Goal: Ask a question

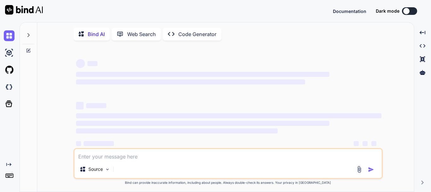
type textarea "x"
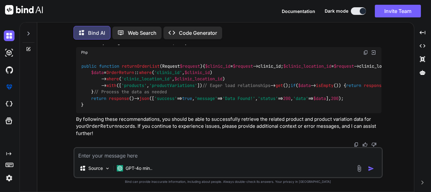
scroll to position [4324, 0]
click at [100, 158] on textarea at bounding box center [227, 153] width 307 height 11
click at [113, 158] on textarea at bounding box center [227, 153] width 307 height 11
paste textarea "i am writng this email regarding my promotion which i appleid on 30-06-2025. I …"
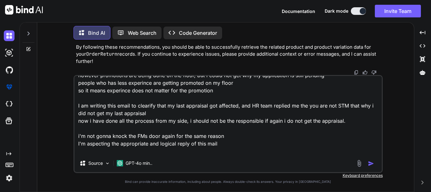
scroll to position [54, 0]
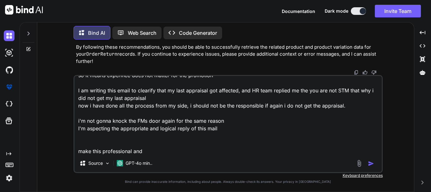
click at [146, 151] on textarea "i am writng this email regarding my promotion which i appleid on 30-06-2025. I …" at bounding box center [227, 115] width 307 height 78
type textarea "i am writng this email regarding my promotion which i appleid on 30-06-2025. I …"
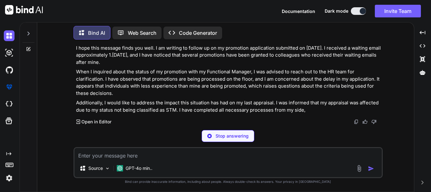
scroll to position [5403, 0]
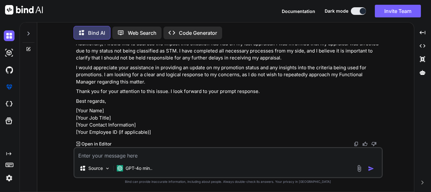
drag, startPoint x: 177, startPoint y: 86, endPoint x: 237, endPoint y: 84, distance: 59.4
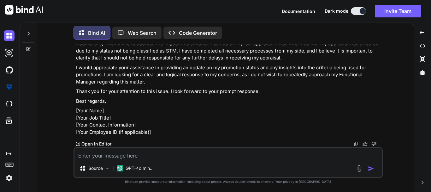
drag, startPoint x: 88, startPoint y: 62, endPoint x: 143, endPoint y: 61, distance: 55.2
drag, startPoint x: 94, startPoint y: 76, endPoint x: 103, endPoint y: 78, distance: 8.4
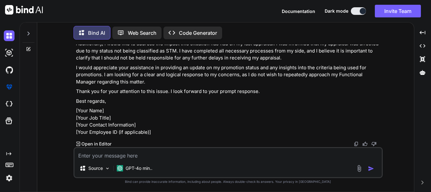
click at [98, 38] on p "When I inquired about the status of my promotion with my Functional Manager, I …" at bounding box center [228, 23] width 305 height 28
click at [106, 38] on p "When I inquired about the status of my promotion with my Functional Manager, I …" at bounding box center [228, 23] width 305 height 28
drag, startPoint x: 104, startPoint y: 78, endPoint x: 141, endPoint y: 79, distance: 37.3
click at [141, 38] on p "When I inquired about the status of my promotion with my Functional Manager, I …" at bounding box center [228, 23] width 305 height 28
click at [124, 38] on p "When I inquired about the status of my promotion with my Functional Manager, I …" at bounding box center [228, 23] width 305 height 28
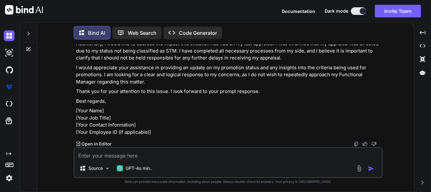
drag, startPoint x: 267, startPoint y: 79, endPoint x: 363, endPoint y: 77, distance: 96.6
click at [363, 38] on p "When I inquired about the status of my promotion with my Functional Manager, I …" at bounding box center [228, 23] width 305 height 28
click at [365, 38] on p "When I inquired about the status of my promotion with my Functional Manager, I …" at bounding box center [228, 23] width 305 height 28
drag, startPoint x: 309, startPoint y: 78, endPoint x: 313, endPoint y: 77, distance: 4.1
click at [308, 38] on p "When I inquired about the status of my promotion with my Functional Manager, I …" at bounding box center [228, 23] width 305 height 28
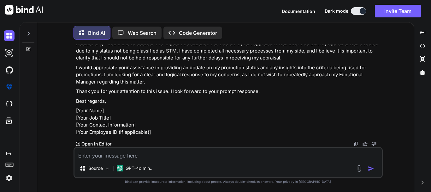
click at [336, 38] on p "When I inquired about the status of my promotion with my Functional Manager, I …" at bounding box center [228, 23] width 305 height 28
click at [113, 38] on p "When I inquired about the status of my promotion with my Functional Manager, I …" at bounding box center [228, 23] width 305 height 28
click at [143, 38] on p "When I inquired about the status of my promotion with my Functional Manager, I …" at bounding box center [228, 23] width 305 height 28
drag, startPoint x: 204, startPoint y: 85, endPoint x: 244, endPoint y: 85, distance: 40.1
click at [244, 38] on p "When I inquired about the status of my promotion with my Functional Manager, I …" at bounding box center [228, 23] width 305 height 28
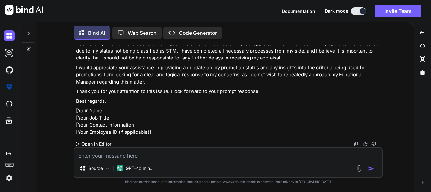
click at [243, 38] on p "When I inquired about the status of my promotion with my Functional Manager, I …" at bounding box center [228, 23] width 305 height 28
drag, startPoint x: 241, startPoint y: 84, endPoint x: 78, endPoint y: 73, distance: 164.2
click at [78, 38] on p "When I inquired about the status of my promotion with my Functional Manager, I …" at bounding box center [228, 23] width 305 height 28
drag, startPoint x: 249, startPoint y: 84, endPoint x: 298, endPoint y: 85, distance: 48.9
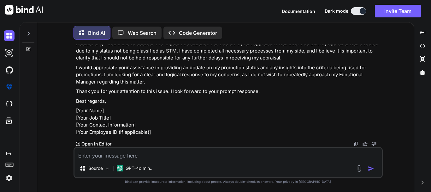
click at [293, 38] on p "When I inquired about the status of my promotion with my Functional Manager, I …" at bounding box center [228, 23] width 305 height 28
click at [289, 38] on p "When I inquired about the status of my promotion with my Functional Manager, I …" at bounding box center [228, 23] width 305 height 28
click at [251, 38] on p "When I inquired about the status of my promotion with my Functional Manager, I …" at bounding box center [228, 23] width 305 height 28
click at [292, 38] on p "When I inquired about the status of my promotion with my Functional Manager, I …" at bounding box center [228, 23] width 305 height 28
drag, startPoint x: 296, startPoint y: 87, endPoint x: 363, endPoint y: 87, distance: 67.8
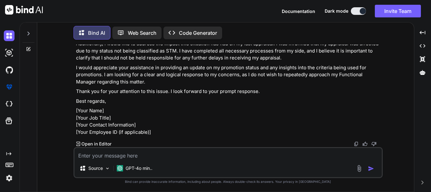
click at [363, 38] on p "When I inquired about the status of my promotion with my Functional Manager, I …" at bounding box center [228, 23] width 305 height 28
click at [238, 38] on p "When I inquired about the status of my promotion with my Functional Manager, I …" at bounding box center [228, 23] width 305 height 28
drag, startPoint x: 249, startPoint y: 85, endPoint x: 283, endPoint y: 85, distance: 34.4
click at [283, 38] on p "When I inquired about the status of my promotion with my Functional Manager, I …" at bounding box center [228, 23] width 305 height 28
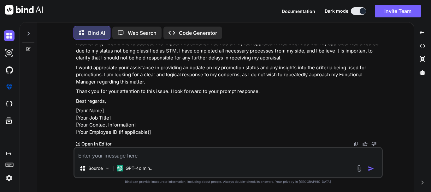
drag, startPoint x: 339, startPoint y: 53, endPoint x: 131, endPoint y: 60, distance: 207.4
click at [131, 38] on p "When I inquired about the status of my promotion with my Functional Manager, I …" at bounding box center [228, 23] width 305 height 28
click at [130, 38] on p "When I inquired about the status of my promotion with my Functional Manager, I …" at bounding box center [228, 23] width 305 height 28
drag, startPoint x: 105, startPoint y: 71, endPoint x: 174, endPoint y: 70, distance: 68.8
click at [174, 62] on p "Additionally, I would like to address the impact this situation has had on my l…" at bounding box center [228, 50] width 305 height 21
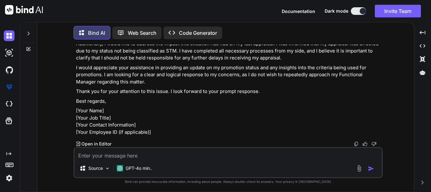
click at [174, 62] on p "Additionally, I would like to address the impact this situation has had on my l…" at bounding box center [228, 50] width 305 height 21
drag, startPoint x: 170, startPoint y: 77, endPoint x: 177, endPoint y: 78, distance: 6.9
click at [177, 62] on p "Additionally, I would like to address the impact this situation has had on my l…" at bounding box center [228, 50] width 305 height 21
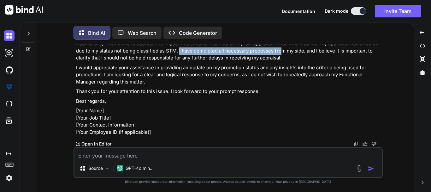
drag, startPoint x: 178, startPoint y: 79, endPoint x: 279, endPoint y: 78, distance: 101.0
click at [279, 62] on p "Additionally, I would like to address the impact this situation has had on my l…" at bounding box center [228, 50] width 305 height 21
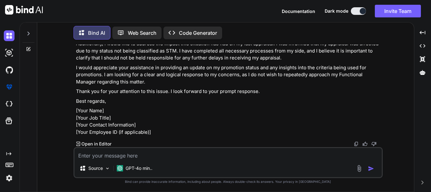
click at [290, 62] on p "Additionally, I would like to address the impact this situation has had on my l…" at bounding box center [228, 50] width 305 height 21
drag, startPoint x: 91, startPoint y: 83, endPoint x: 130, endPoint y: 83, distance: 39.1
click at [130, 62] on p "Additionally, I would like to address the impact this situation has had on my l…" at bounding box center [228, 50] width 305 height 21
click at [146, 62] on p "Additionally, I would like to address the impact this situation has had on my l…" at bounding box center [228, 50] width 305 height 21
drag, startPoint x: 145, startPoint y: 84, endPoint x: 202, endPoint y: 85, distance: 56.8
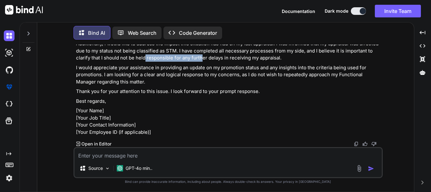
click at [202, 62] on p "Additionally, I would like to address the impact this situation has had on my l…" at bounding box center [228, 50] width 305 height 21
click at [214, 62] on p "Additionally, I would like to address the impact this situation has had on my l…" at bounding box center [228, 50] width 305 height 21
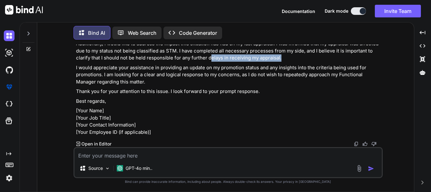
click at [287, 62] on p "Additionally, I would like to address the impact this situation has had on my l…" at bounding box center [228, 50] width 305 height 21
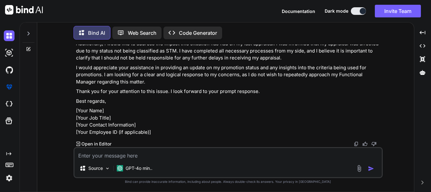
scroll to position [5498, 0]
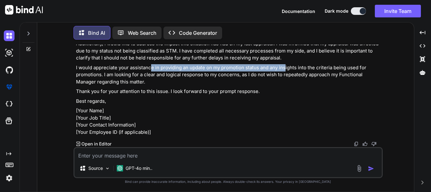
drag, startPoint x: 151, startPoint y: 63, endPoint x: 285, endPoint y: 63, distance: 134.4
click at [285, 64] on p "I would appreciate your assistance in providing an update on my promotion statu…" at bounding box center [228, 74] width 305 height 21
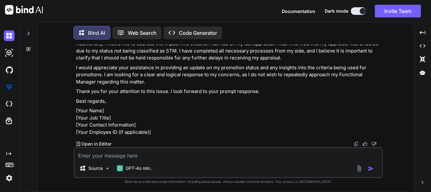
click at [280, 71] on p "I would appreciate your assistance in providing an update on my promotion statu…" at bounding box center [228, 74] width 305 height 21
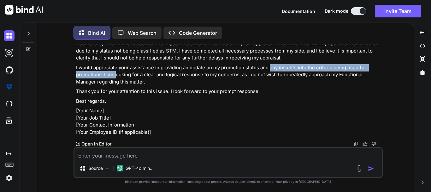
drag, startPoint x: 269, startPoint y: 62, endPoint x: 115, endPoint y: 71, distance: 154.0
click at [115, 71] on p "I would appreciate your assistance in providing an update on my promotion statu…" at bounding box center [228, 74] width 305 height 21
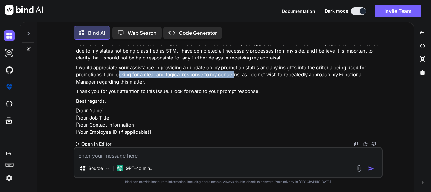
drag, startPoint x: 119, startPoint y: 68, endPoint x: 233, endPoint y: 69, distance: 114.8
click at [233, 69] on p "I would appreciate your assistance in providing an update on my promotion statu…" at bounding box center [228, 74] width 305 height 21
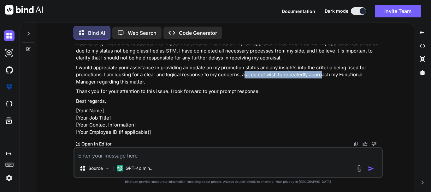
drag, startPoint x: 245, startPoint y: 68, endPoint x: 320, endPoint y: 68, distance: 75.1
click at [320, 68] on p "I would appreciate your assistance in providing an update on my promotion statu…" at bounding box center [228, 74] width 305 height 21
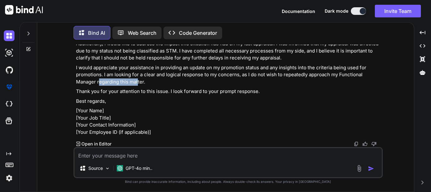
drag, startPoint x: 98, startPoint y: 77, endPoint x: 140, endPoint y: 77, distance: 41.6
click at [139, 77] on p "I would appreciate your assistance in providing an update on my promotion statu…" at bounding box center [228, 74] width 305 height 21
click at [140, 77] on p "I would appreciate your assistance in providing an update on my promotion statu…" at bounding box center [228, 74] width 305 height 21
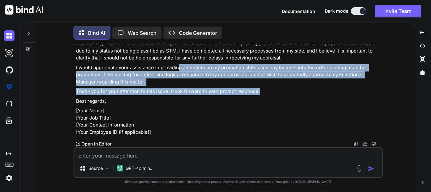
drag, startPoint x: 262, startPoint y: 101, endPoint x: 175, endPoint y: 80, distance: 90.1
click at [178, 74] on div "Subject: Inquiry Regarding Promotion Status Dear [HR Team/HR Manager's Name], I…" at bounding box center [228, 50] width 305 height 169
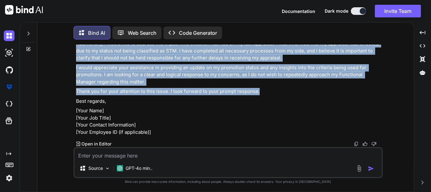
copy div "Dear [HR Team/HR Manager's Name], I hope this message finds you well. I am writ…"
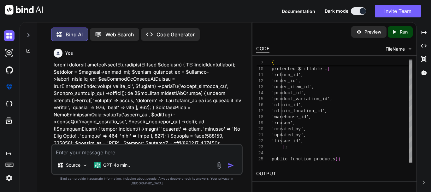
scroll to position [0, 32]
